Goal: Information Seeking & Learning: Learn about a topic

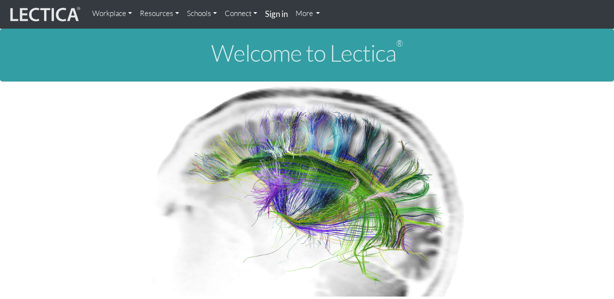
click at [318, 13] on link "More" at bounding box center [308, 13] width 33 height 19
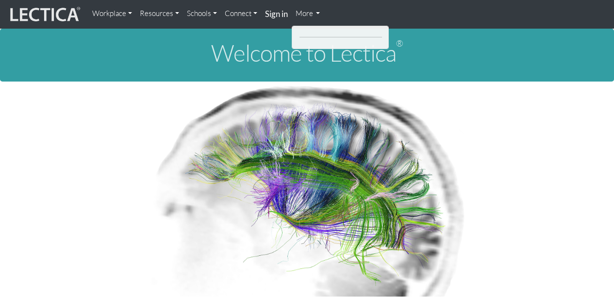
click at [254, 11] on link "Connect" at bounding box center [241, 13] width 40 height 19
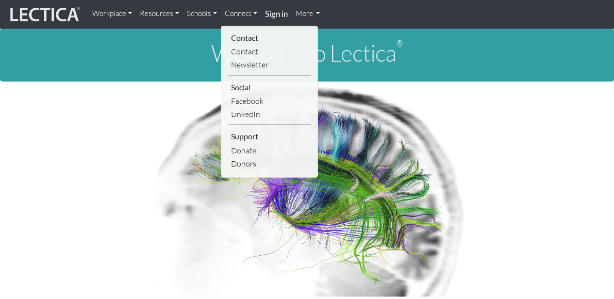
click at [215, 12] on link "Schools" at bounding box center [202, 13] width 38 height 19
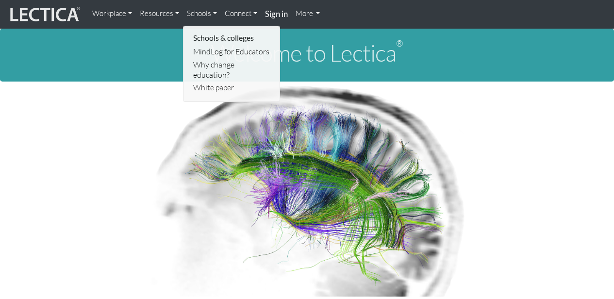
click at [175, 12] on link "Resources" at bounding box center [159, 13] width 47 height 19
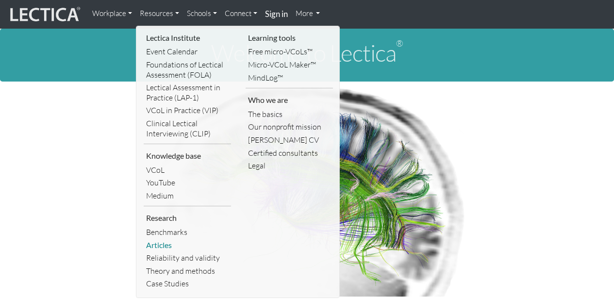
click at [161, 247] on link "Articles" at bounding box center [187, 245] width 87 height 13
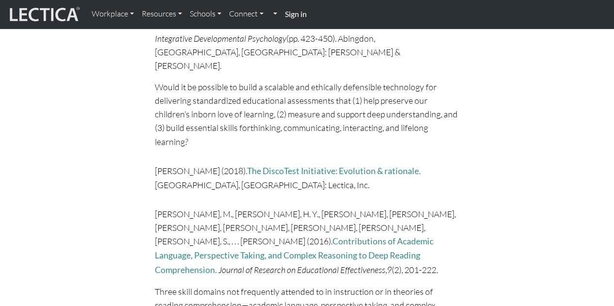
scroll to position [2767, 0]
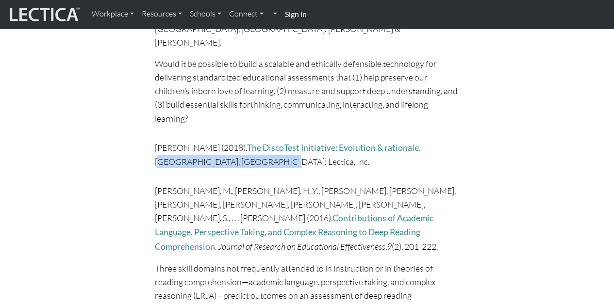
drag, startPoint x: 406, startPoint y: 118, endPoint x: 422, endPoint y: 135, distance: 23.7
click at [422, 141] on p "[PERSON_NAME] (2018). The DiscoTest Initiative: Evolution & rationale. [GEOGRAP…" at bounding box center [307, 155] width 304 height 28
copy p "[GEOGRAPHIC_DATA], [GEOGRAPHIC_DATA]: Lectica, Inc."
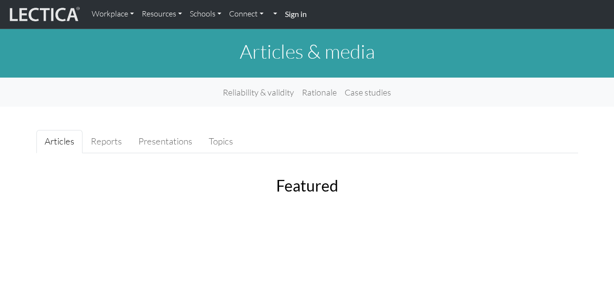
scroll to position [0, 0]
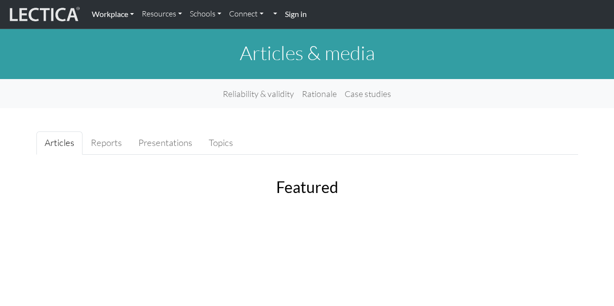
click at [132, 13] on link "Workplace" at bounding box center [113, 14] width 50 height 20
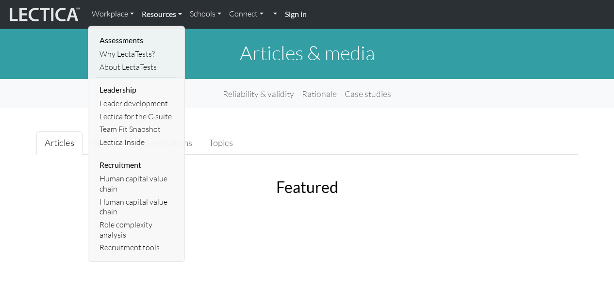
click at [181, 14] on link "Resources" at bounding box center [162, 14] width 48 height 20
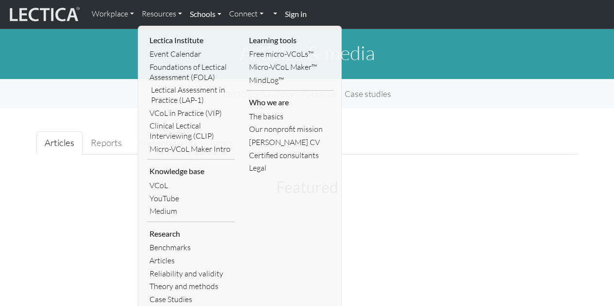
click at [219, 15] on link "Schools" at bounding box center [205, 14] width 39 height 20
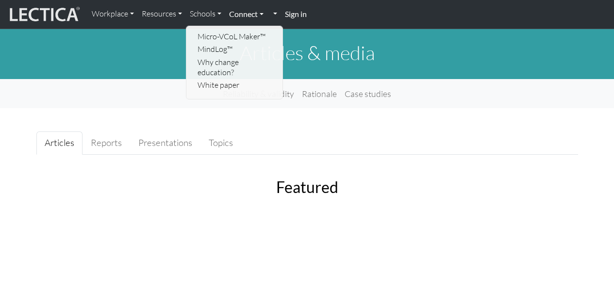
click at [260, 15] on link "Connect" at bounding box center [246, 14] width 42 height 20
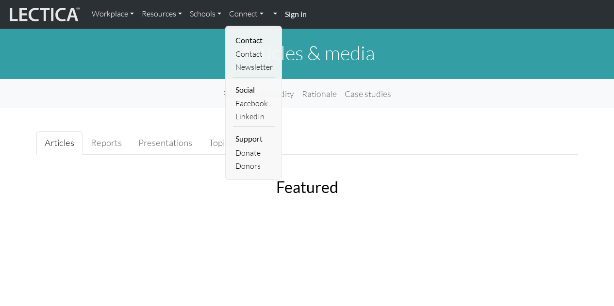
click at [119, 63] on h1 "Articles & media" at bounding box center [307, 52] width 542 height 23
